Goal: Task Accomplishment & Management: Complete application form

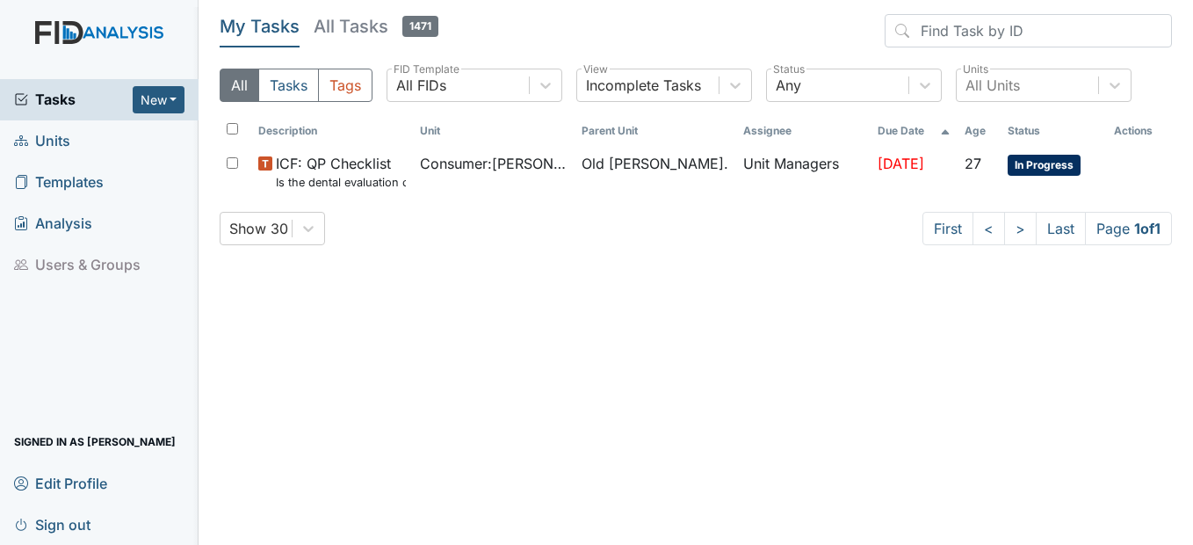
click at [59, 139] on span "Units" at bounding box center [42, 140] width 56 height 27
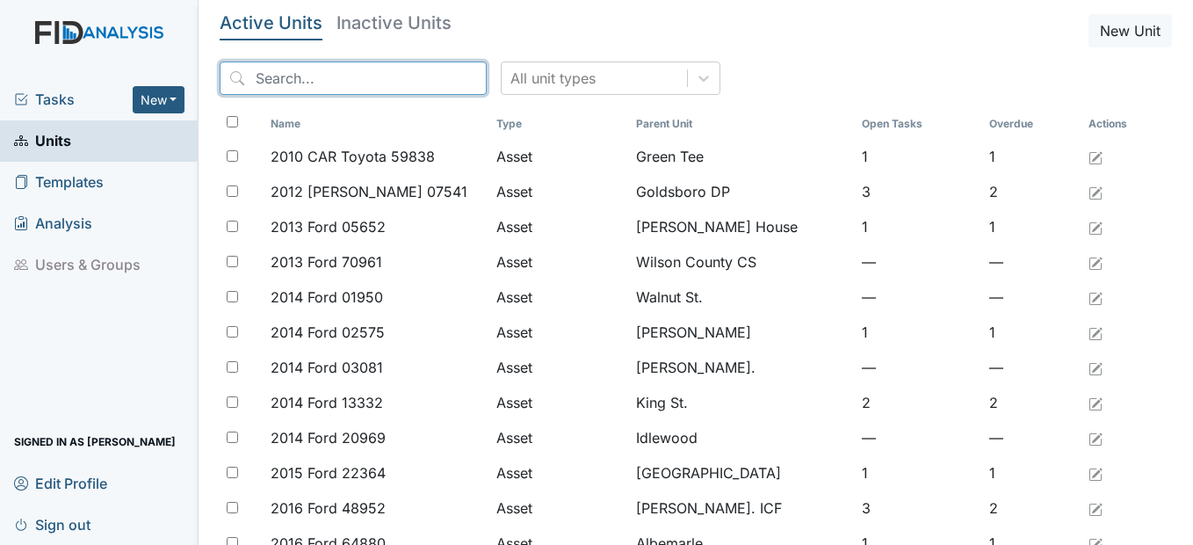
click at [393, 79] on input "search" at bounding box center [353, 77] width 267 height 33
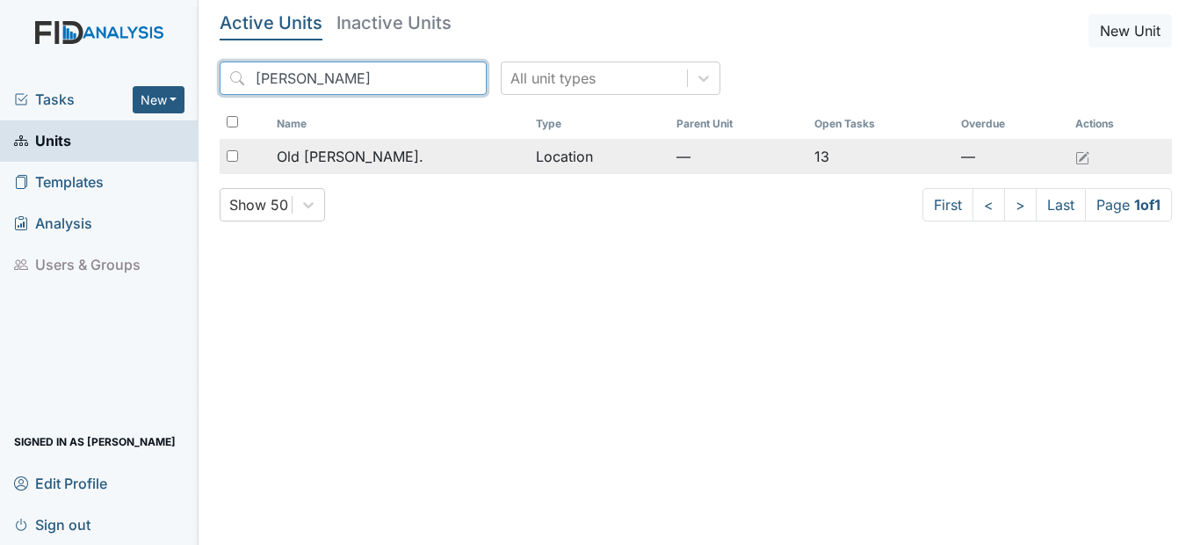
type input "roper"
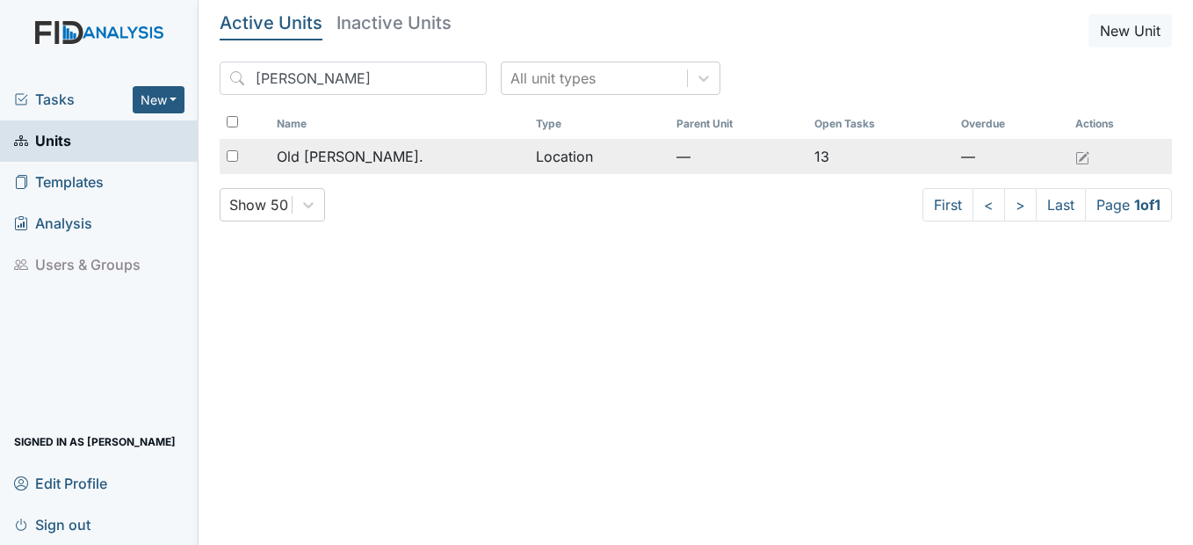
click at [409, 160] on div "Old [PERSON_NAME]." at bounding box center [399, 156] width 245 height 21
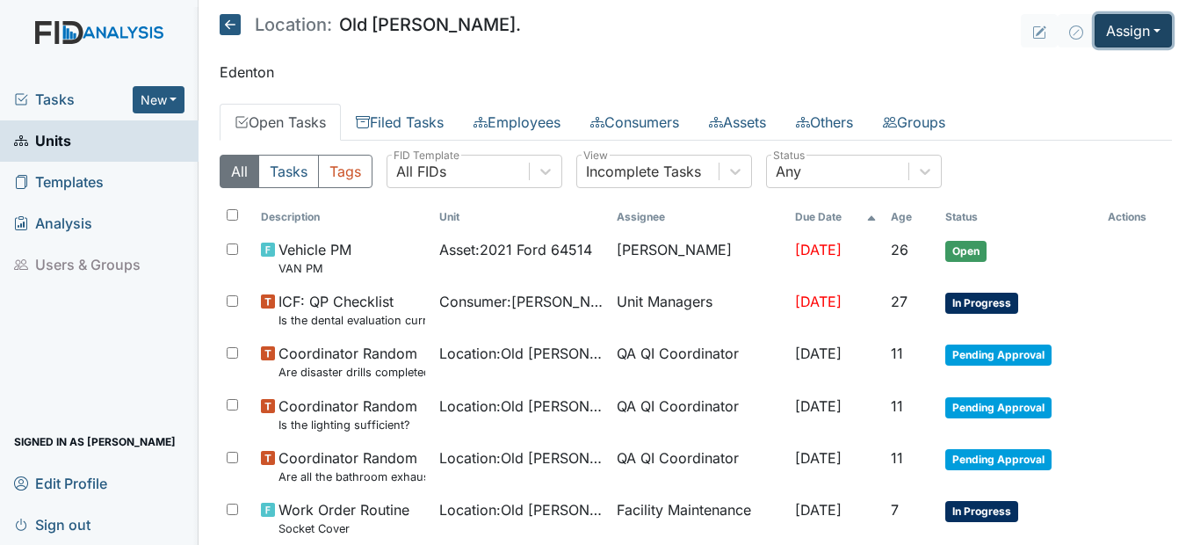
click at [1135, 38] on button "Assign" at bounding box center [1133, 30] width 77 height 33
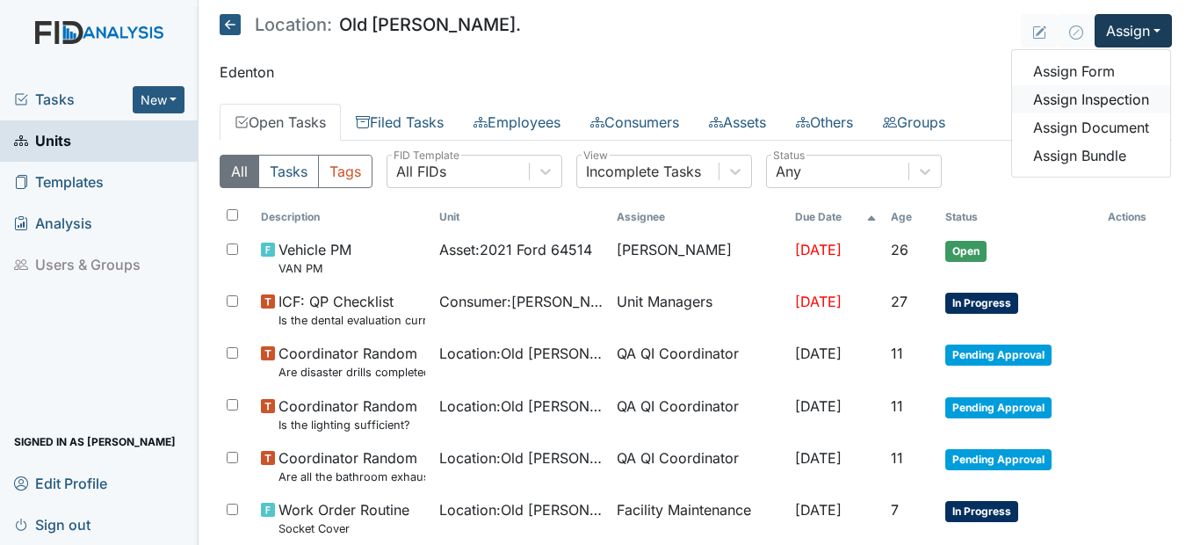
click at [1116, 95] on link "Assign Inspection" at bounding box center [1091, 99] width 158 height 28
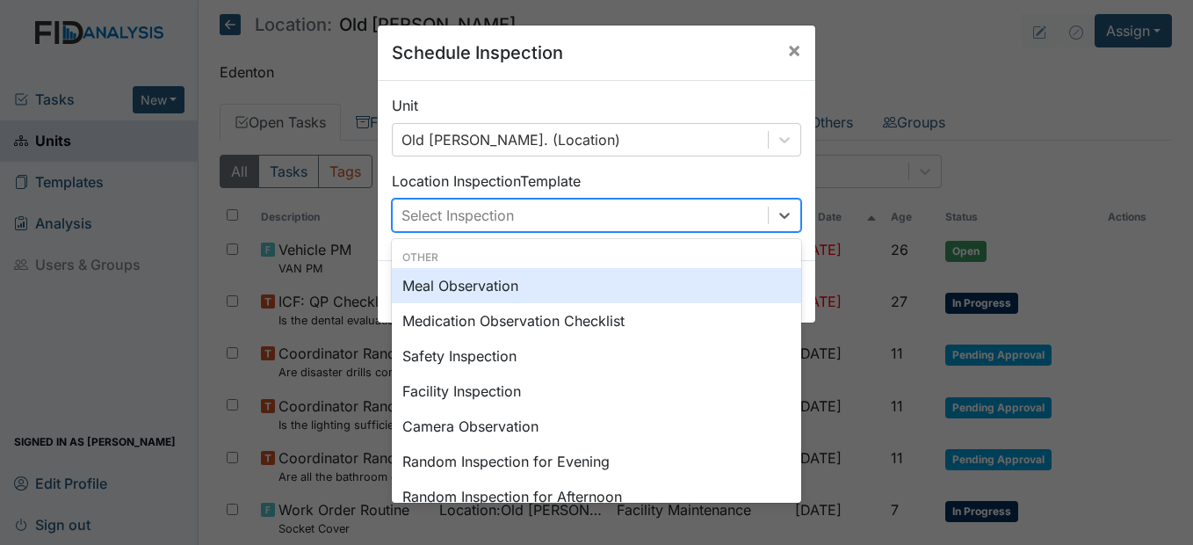
click at [578, 206] on div "Select Inspection" at bounding box center [580, 215] width 375 height 32
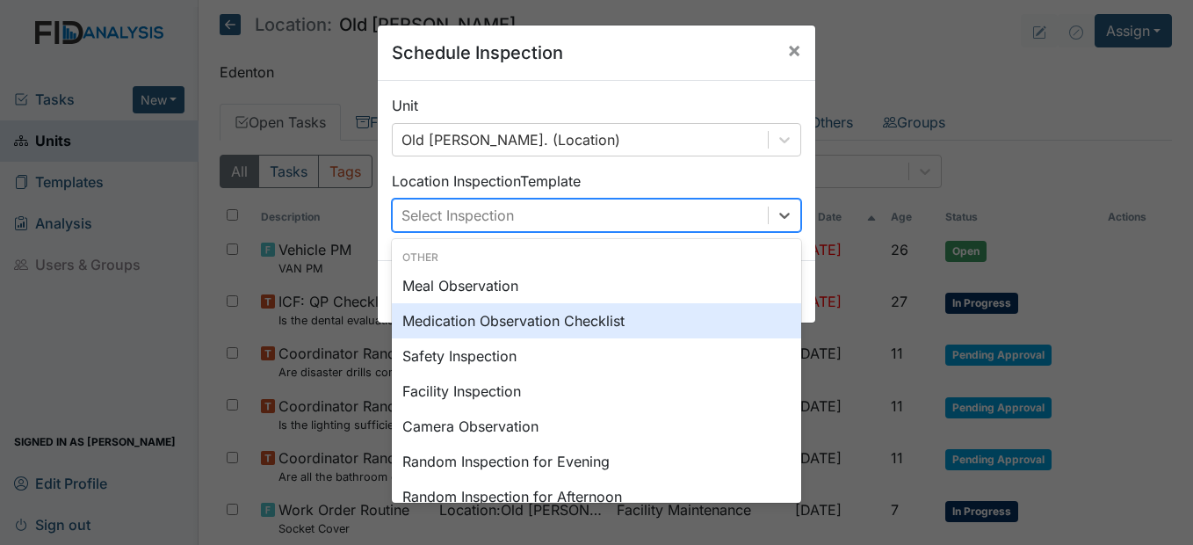
click at [491, 321] on div "Medication Observation Checklist" at bounding box center [596, 320] width 409 height 35
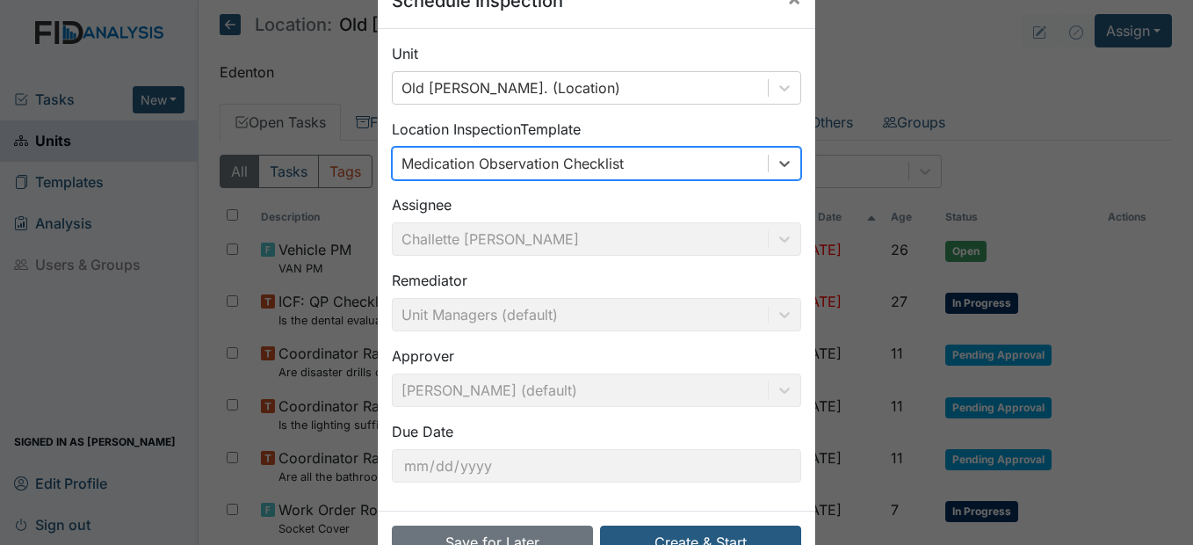
scroll to position [105, 0]
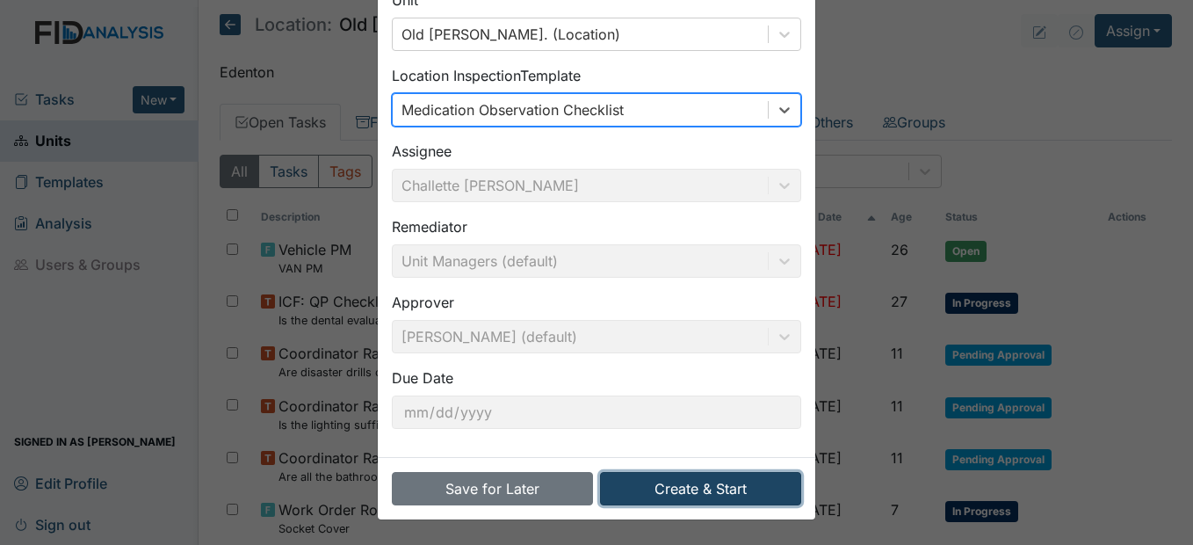
click at [740, 482] on button "Create & Start" at bounding box center [700, 488] width 201 height 33
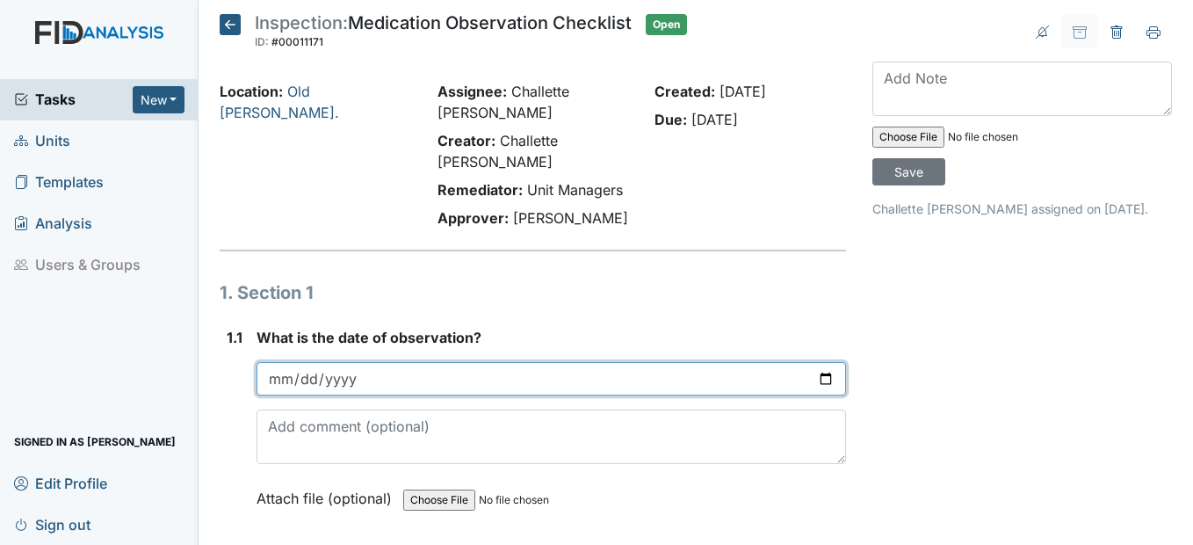
click at [278, 372] on input "date" at bounding box center [551, 378] width 589 height 33
type input "2025-09-16"
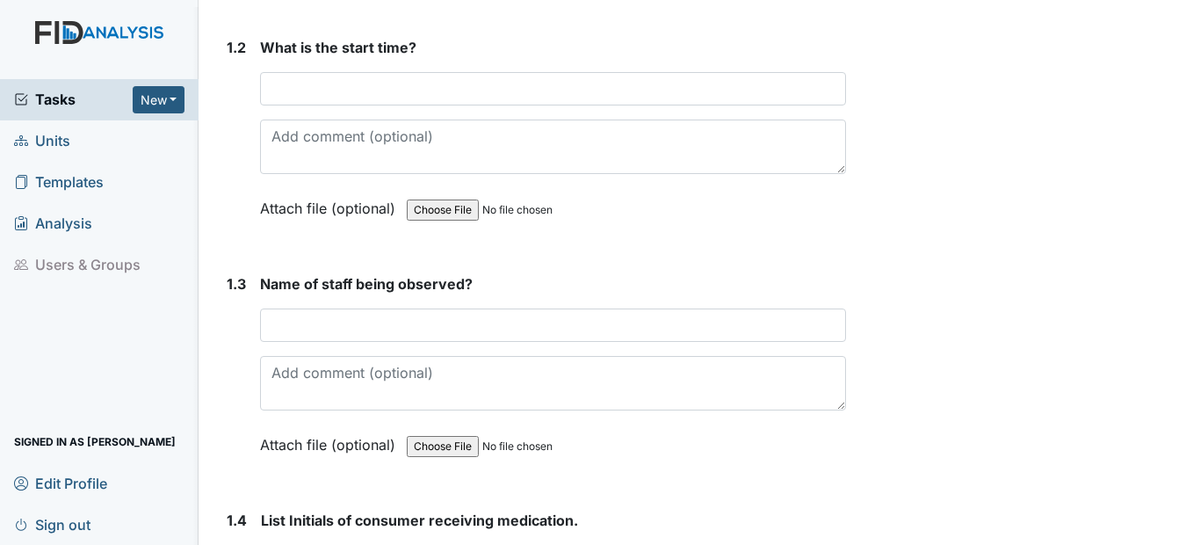
scroll to position [527, 0]
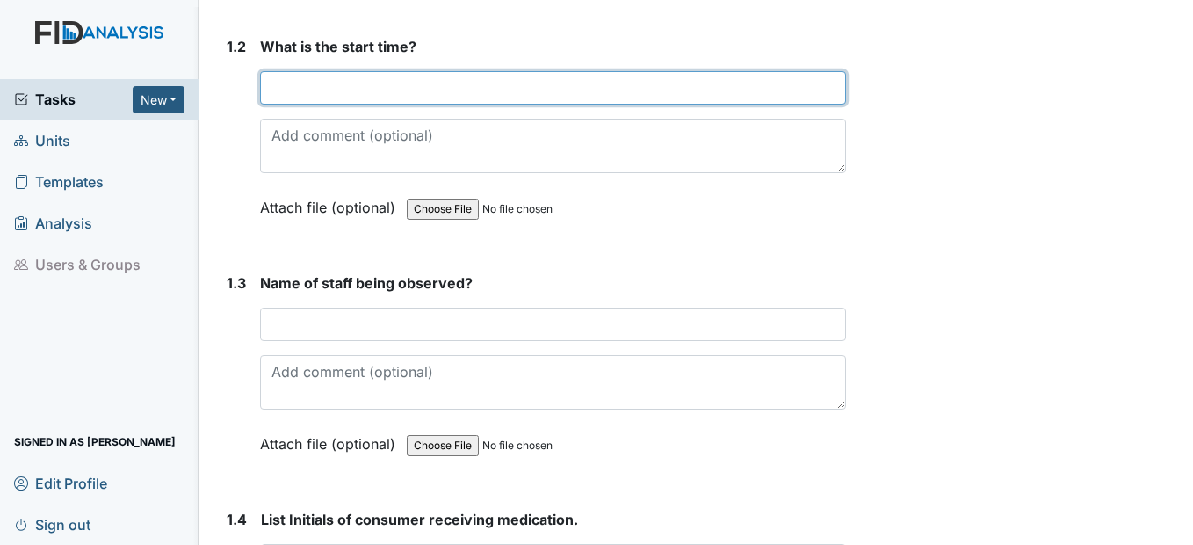
click at [383, 96] on input "text" at bounding box center [552, 87] width 585 height 33
type input "7"
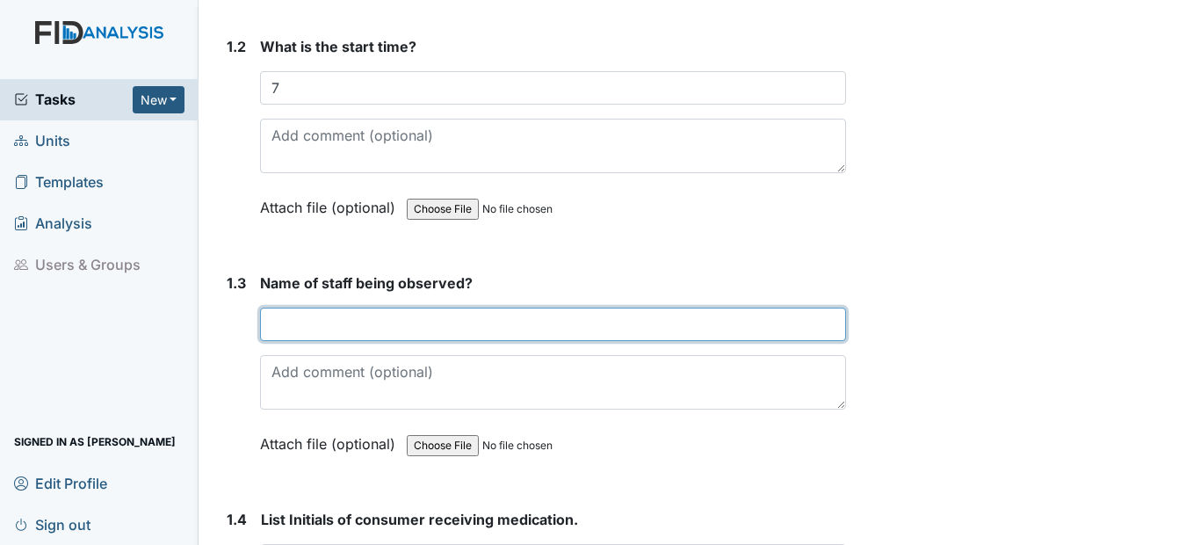
click at [386, 309] on input "text" at bounding box center [552, 323] width 585 height 33
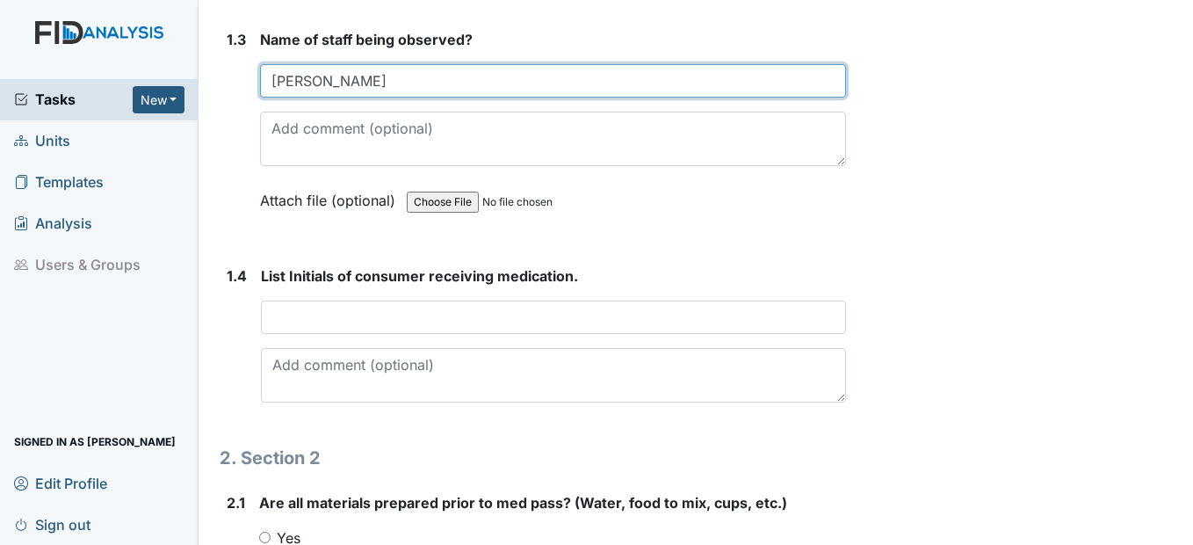
scroll to position [791, 0]
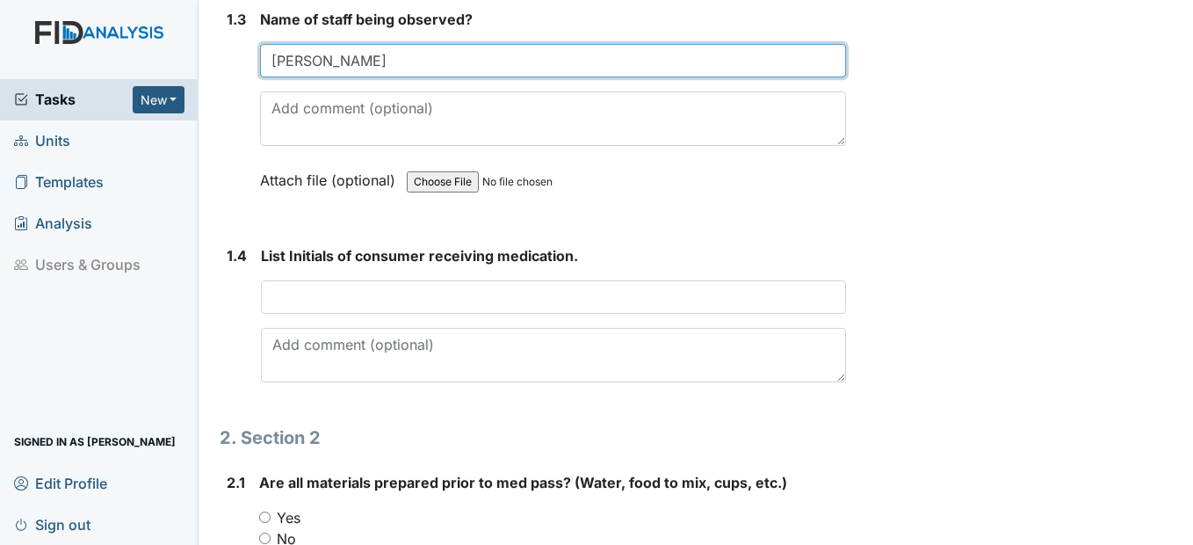
type input "Tiffany"
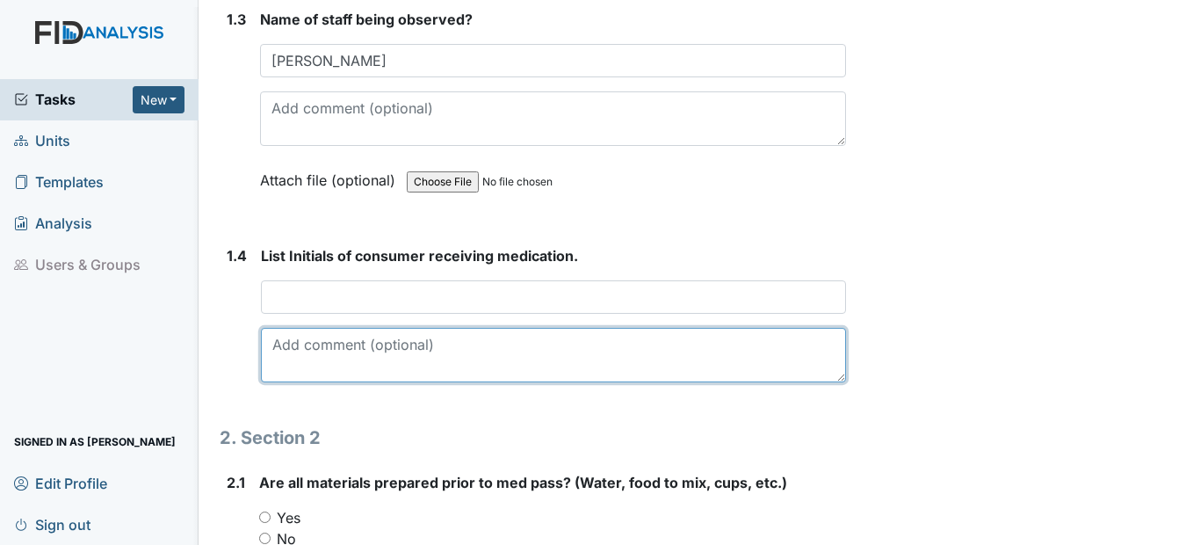
click at [507, 336] on textarea at bounding box center [553, 355] width 584 height 54
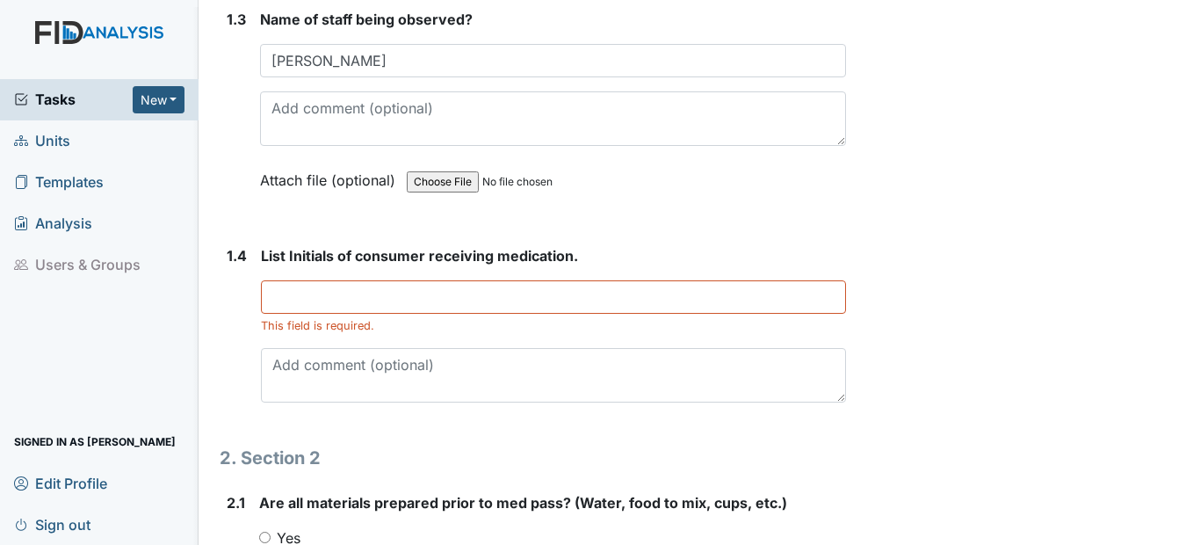
click at [251, 291] on div "1.4 List Initials of consumer receiving medication. This field is required." at bounding box center [532, 330] width 625 height 171
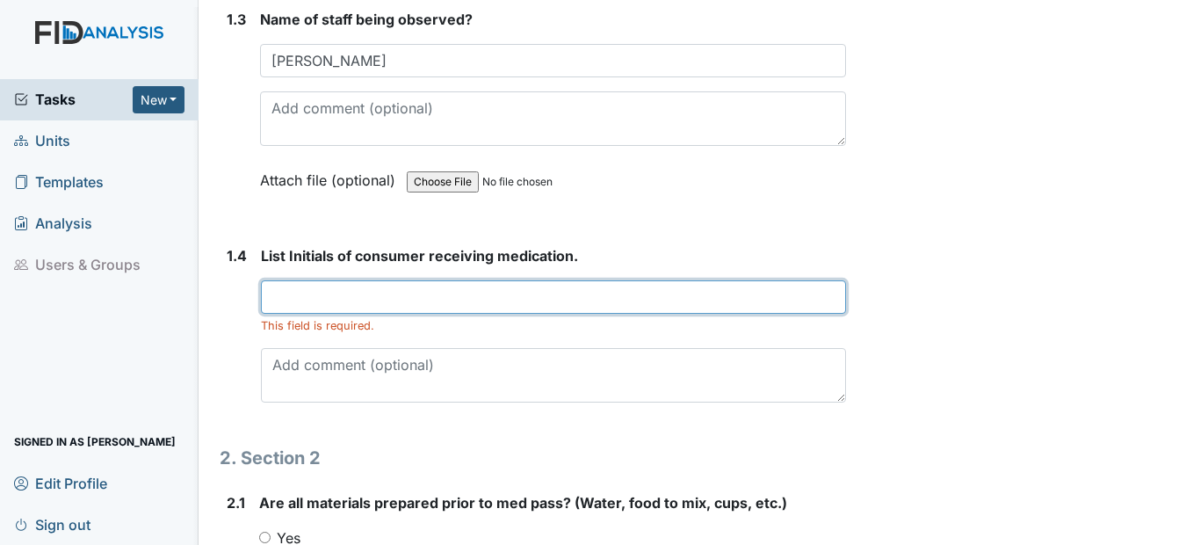
click at [291, 293] on input "text" at bounding box center [553, 296] width 584 height 33
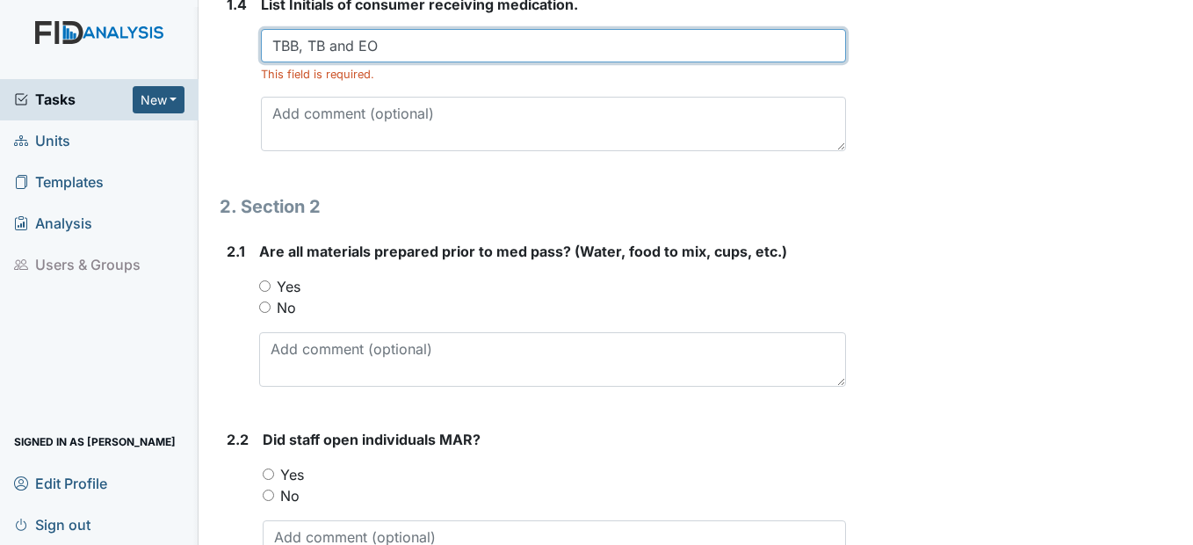
scroll to position [1054, 0]
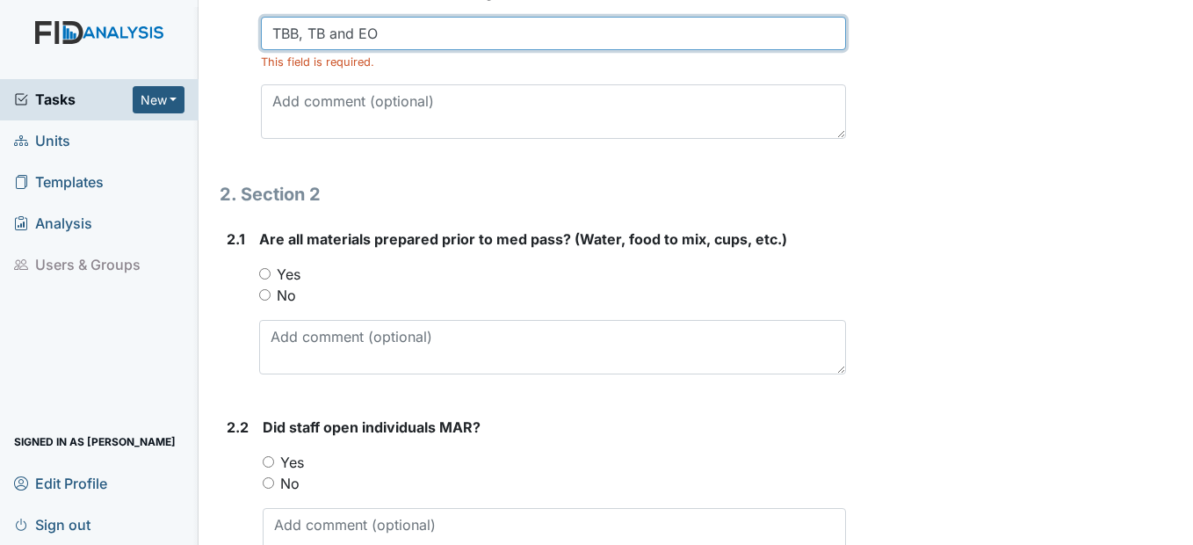
type input "TBB, TB and EO"
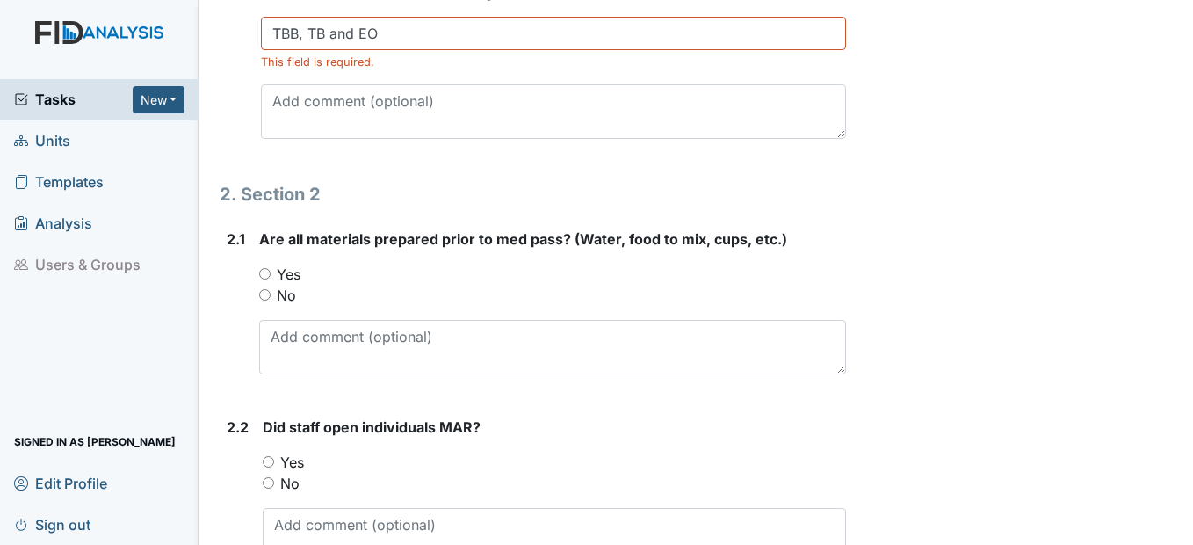
click at [266, 278] on input "Yes" at bounding box center [264, 273] width 11 height 11
radio input "true"
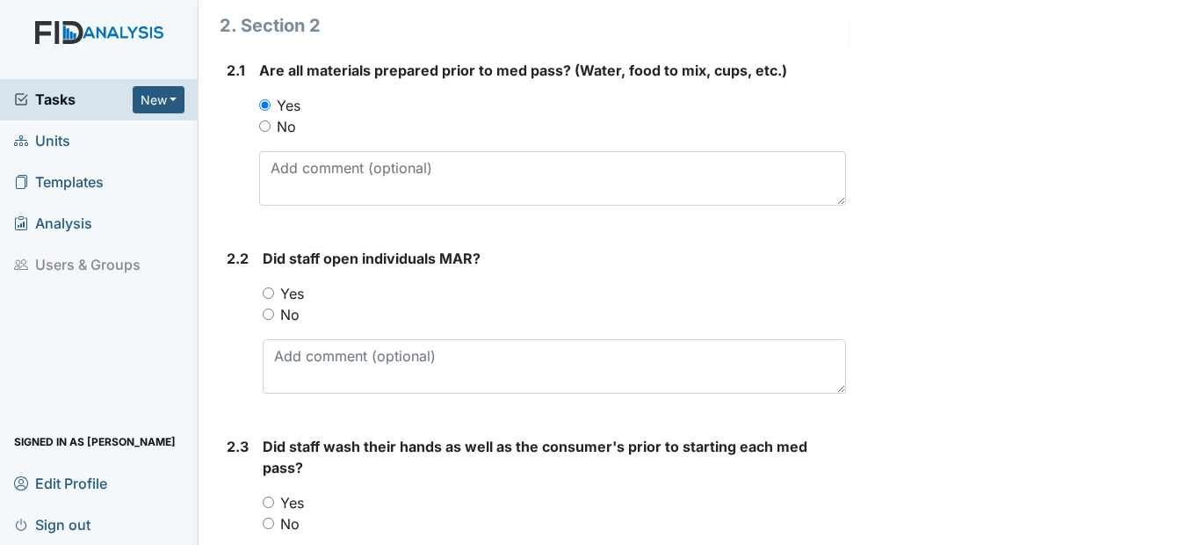
scroll to position [1230, 0]
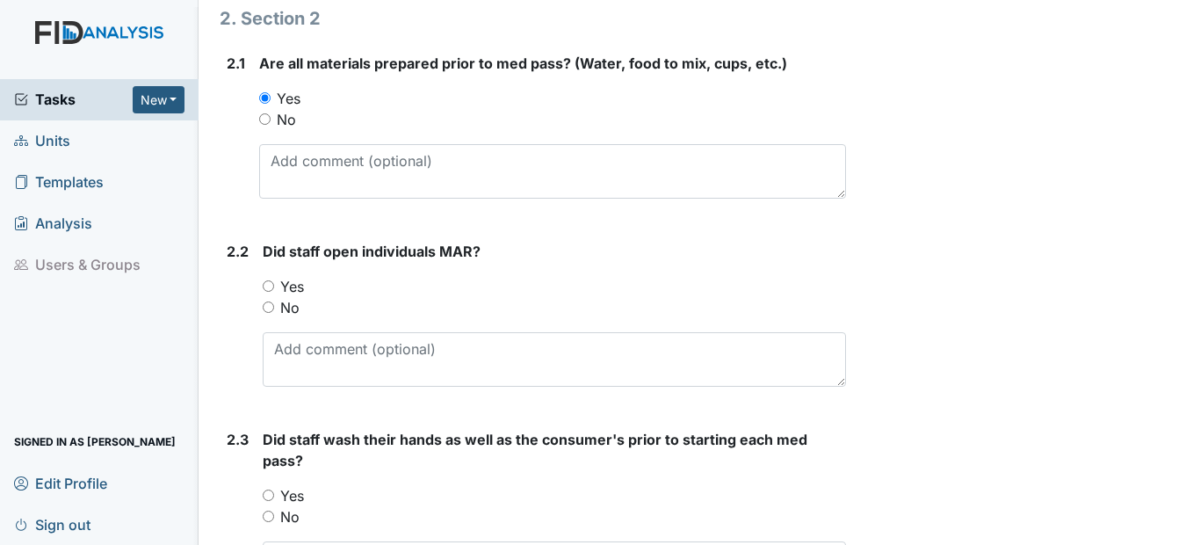
click at [262, 283] on div "2.2 Did staff open individuals MAR? You must select one of the below options. Y…" at bounding box center [532, 321] width 625 height 160
click at [269, 287] on input "Yes" at bounding box center [268, 285] width 11 height 11
radio input "true"
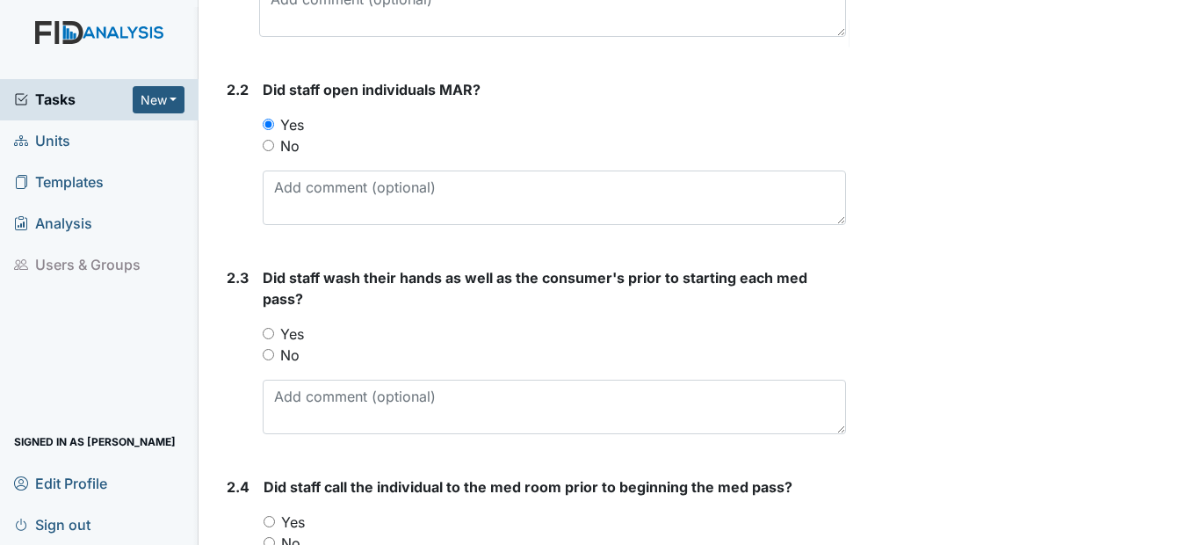
scroll to position [1493, 0]
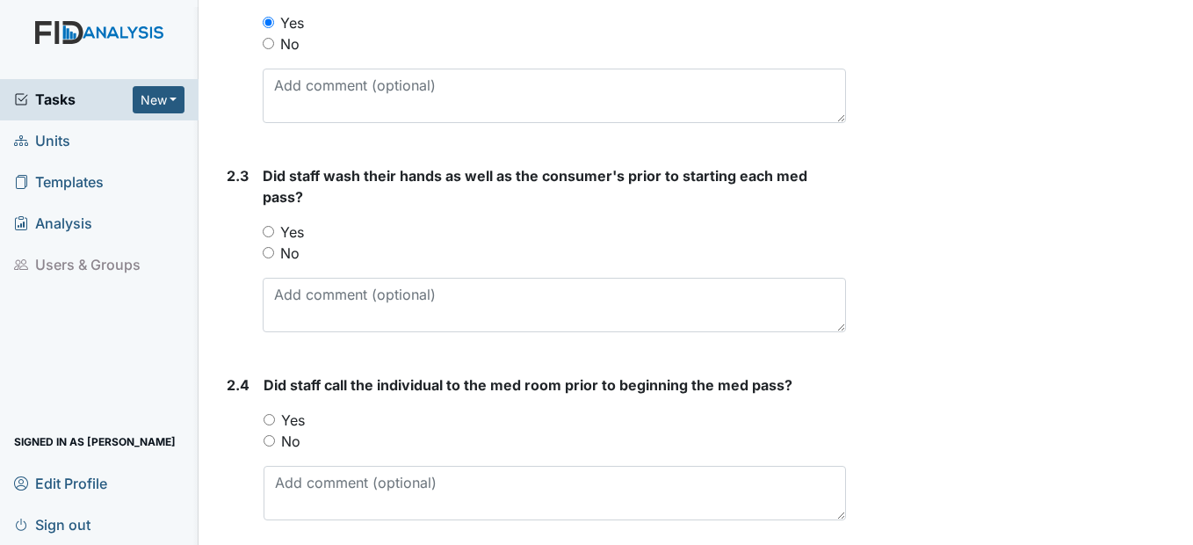
click at [272, 223] on div "Yes" at bounding box center [554, 231] width 582 height 21
click at [271, 230] on input "Yes" at bounding box center [268, 231] width 11 height 11
radio input "true"
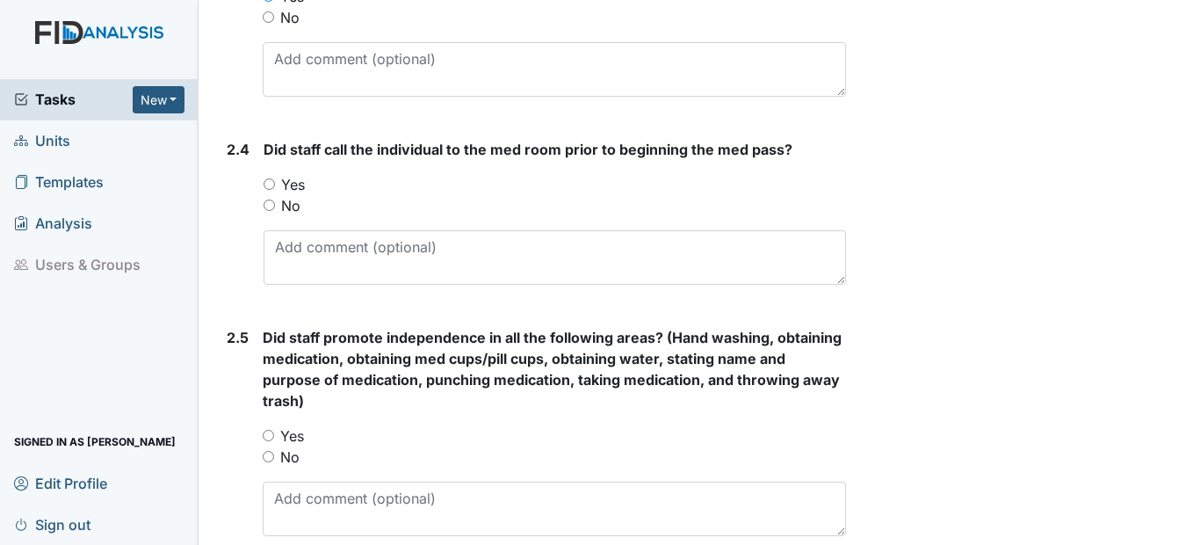
scroll to position [1845, 0]
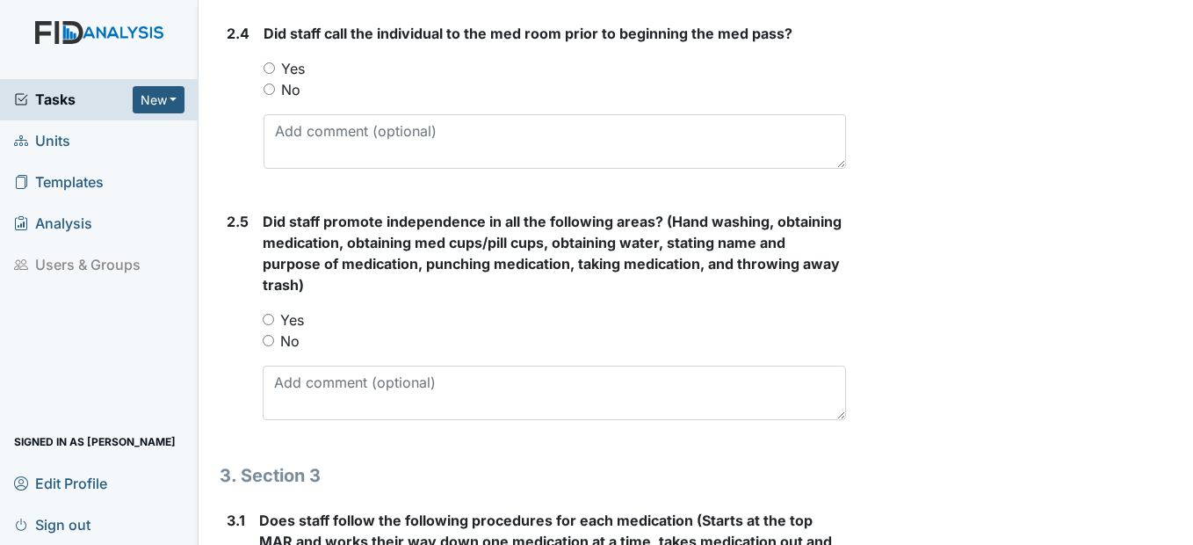
click at [273, 73] on input "Yes" at bounding box center [269, 67] width 11 height 11
radio input "true"
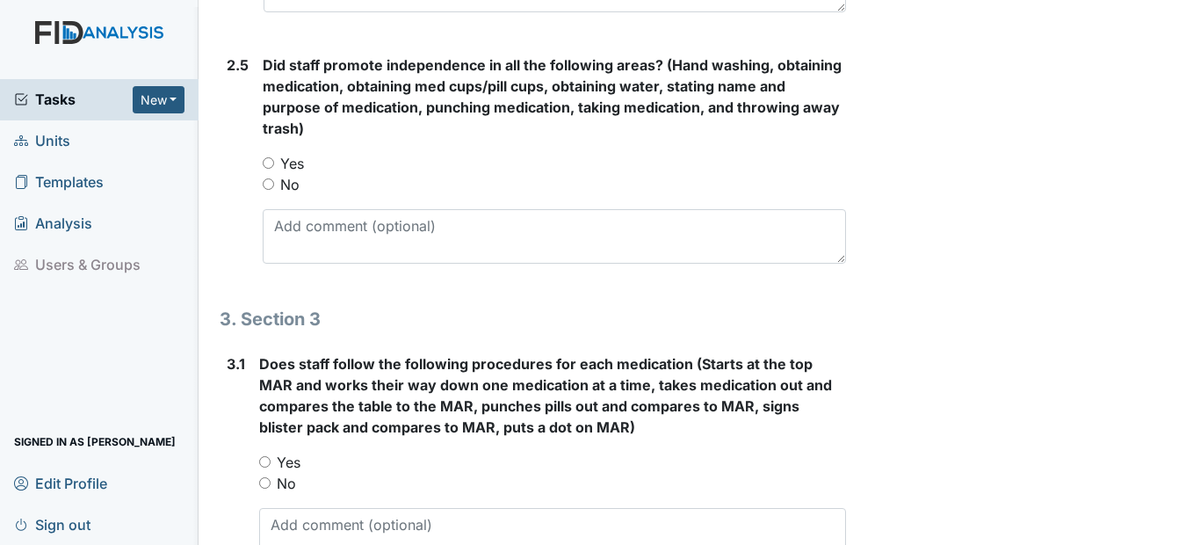
scroll to position [2020, 0]
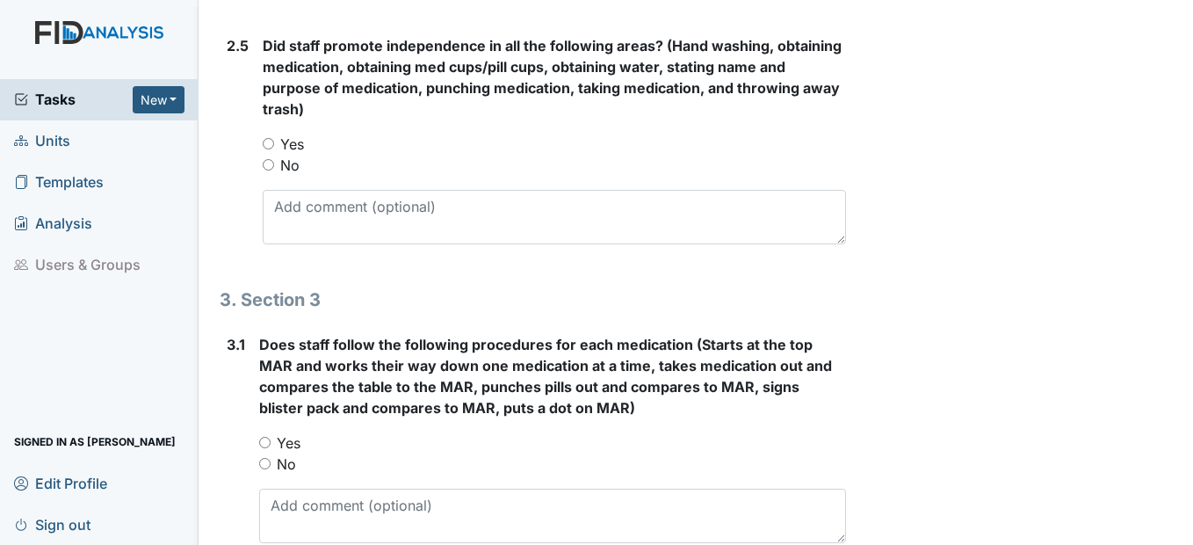
click at [270, 138] on input "Yes" at bounding box center [268, 143] width 11 height 11
radio input "true"
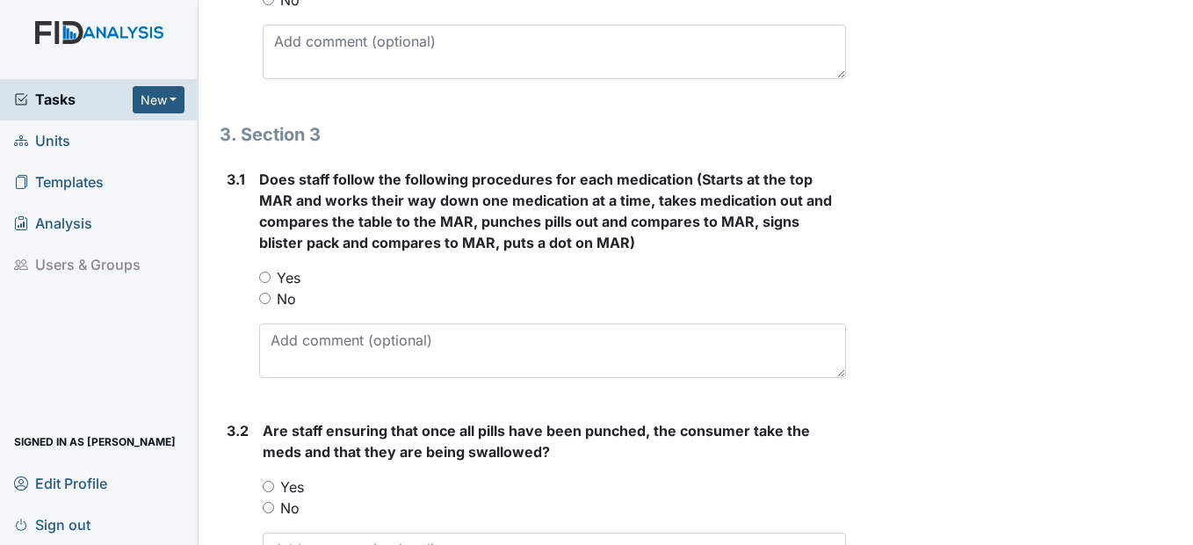
scroll to position [2196, 0]
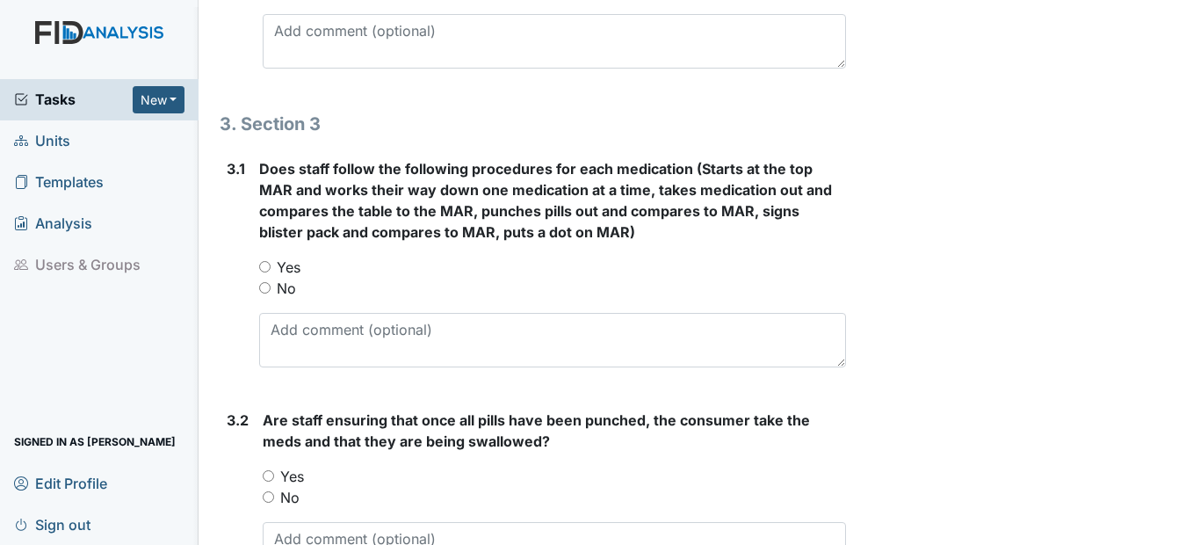
click at [263, 265] on input "Yes" at bounding box center [264, 266] width 11 height 11
radio input "true"
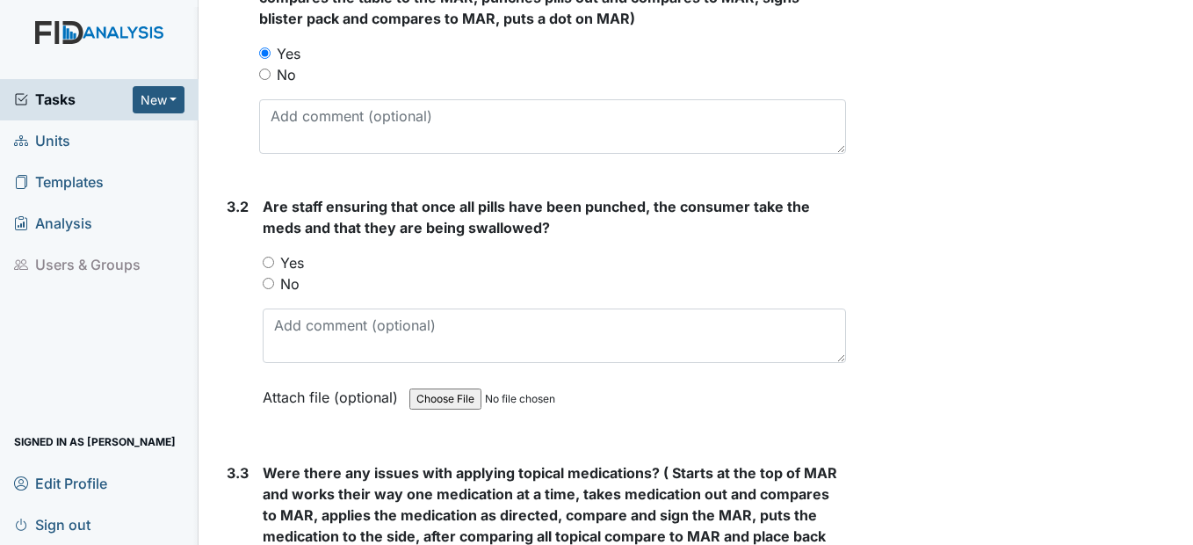
scroll to position [2460, 0]
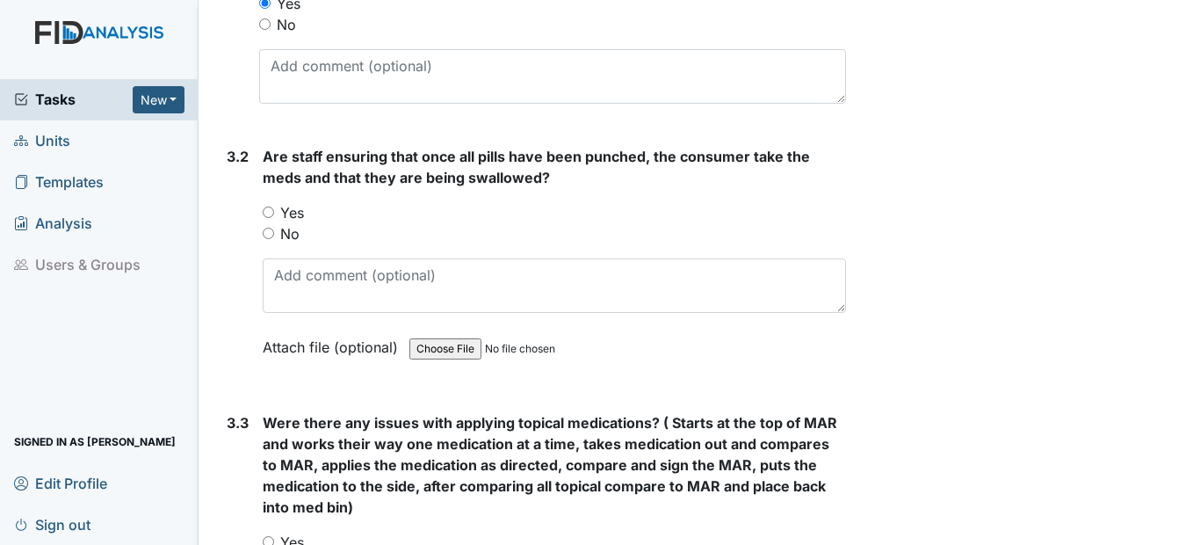
click at [265, 205] on div "Yes" at bounding box center [554, 212] width 582 height 21
click at [275, 212] on div "Yes" at bounding box center [554, 212] width 582 height 21
click at [276, 213] on div "Yes" at bounding box center [554, 212] width 582 height 21
click at [271, 213] on input "Yes" at bounding box center [268, 211] width 11 height 11
radio input "true"
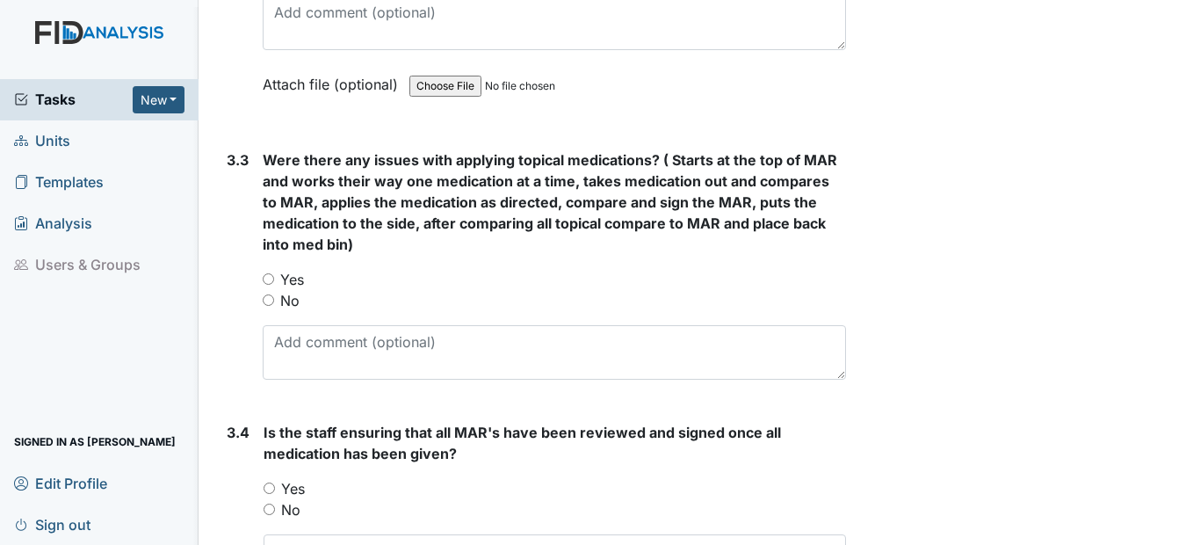
scroll to position [2723, 0]
click at [274, 299] on input "No" at bounding box center [268, 298] width 11 height 11
radio input "true"
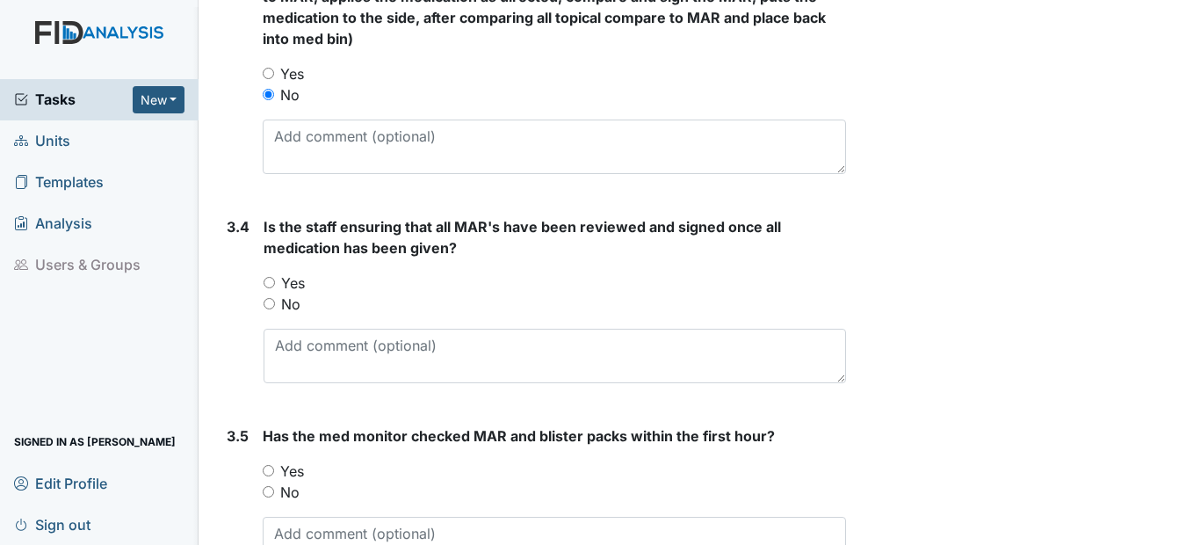
scroll to position [2987, 0]
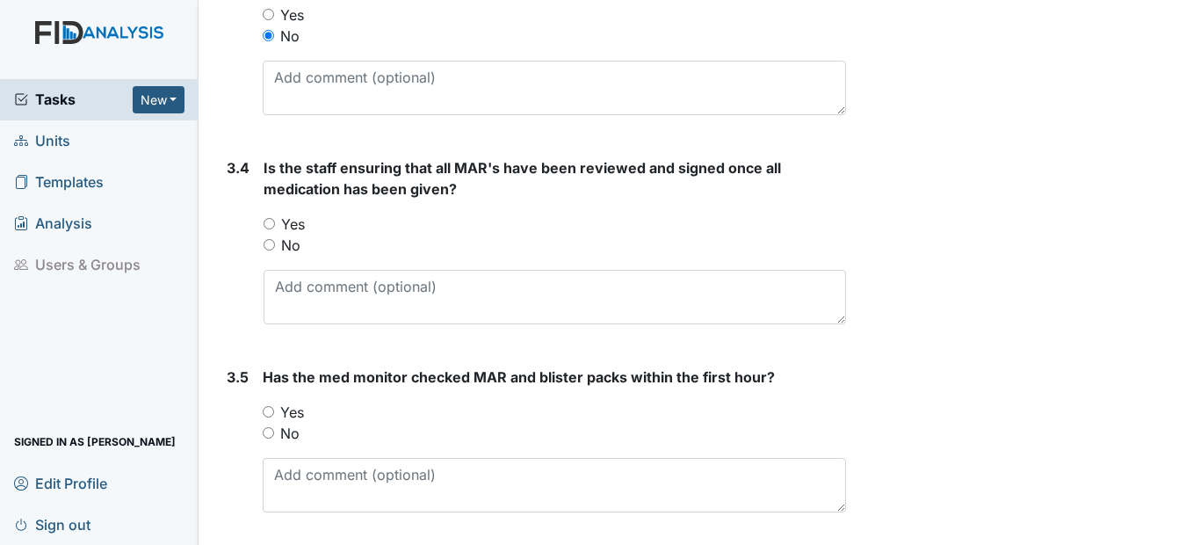
click at [274, 221] on input "Yes" at bounding box center [269, 223] width 11 height 11
radio input "true"
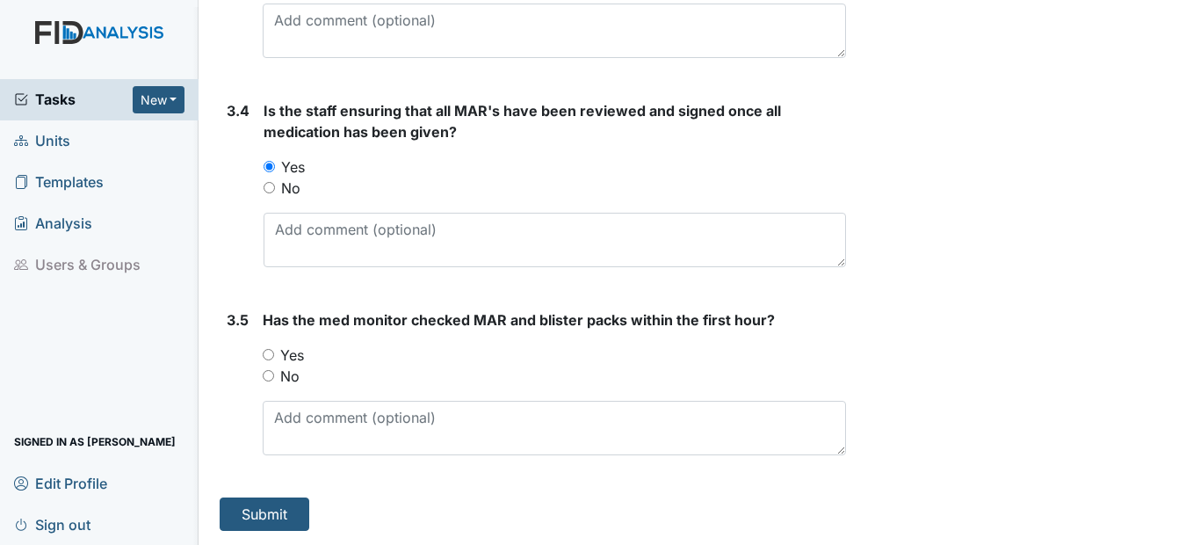
click at [270, 358] on input "Yes" at bounding box center [268, 354] width 11 height 11
radio input "true"
click at [278, 504] on button "Submit" at bounding box center [265, 513] width 90 height 33
